Goal: Task Accomplishment & Management: Use online tool/utility

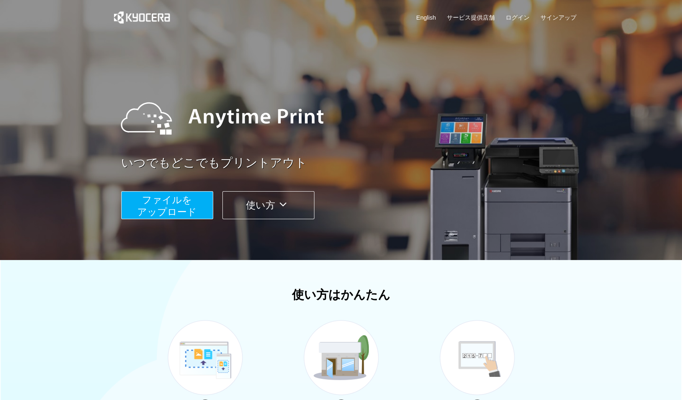
drag, startPoint x: 0, startPoint y: 0, endPoint x: 190, endPoint y: 197, distance: 273.4
click at [190, 196] on span "ファイルを ​​アップロード" at bounding box center [167, 205] width 60 height 23
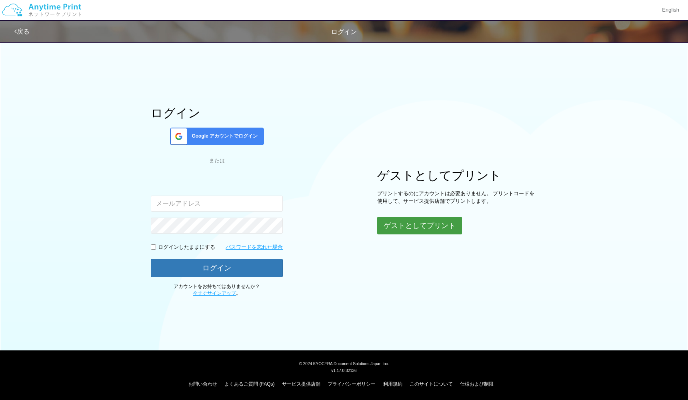
click at [409, 228] on button "ゲストとしてプリント" at bounding box center [419, 226] width 85 height 18
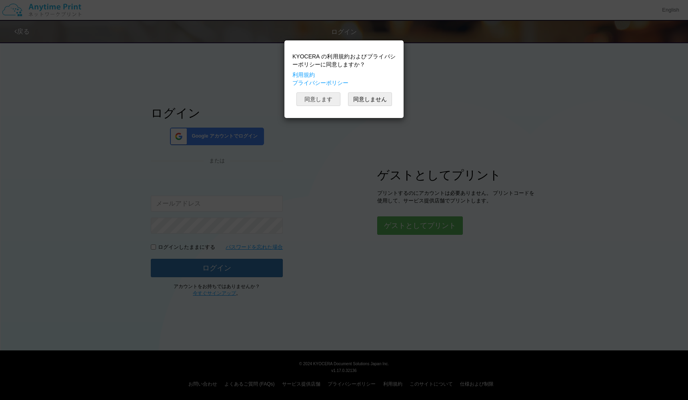
click at [317, 100] on button "同意します" at bounding box center [318, 99] width 44 height 14
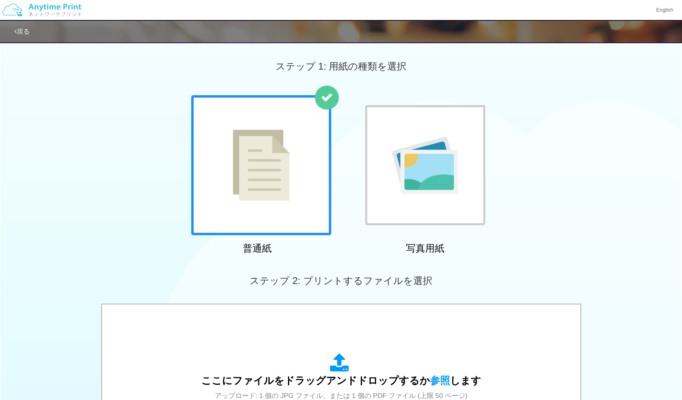
click at [260, 164] on div at bounding box center [261, 165] width 140 height 140
click at [257, 29] on div "戻る" at bounding box center [254, 32] width 480 height 22
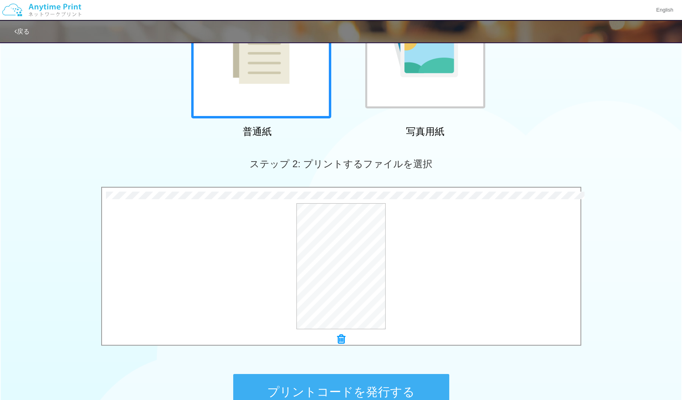
scroll to position [118, 0]
click at [355, 391] on button "プリントコードを発行する" at bounding box center [341, 391] width 216 height 36
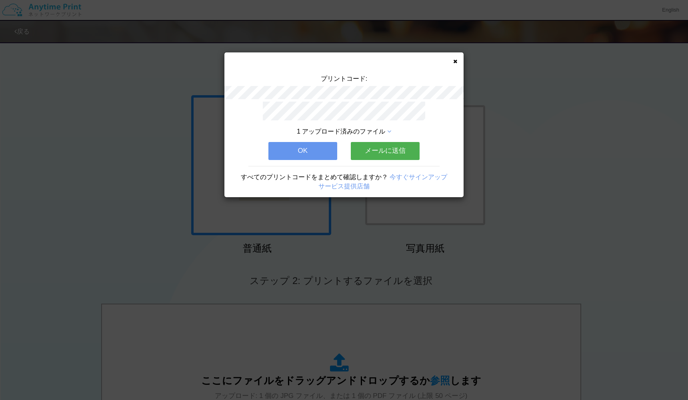
click at [454, 61] on icon at bounding box center [455, 61] width 4 height 5
